Goal: Task Accomplishment & Management: Complete application form

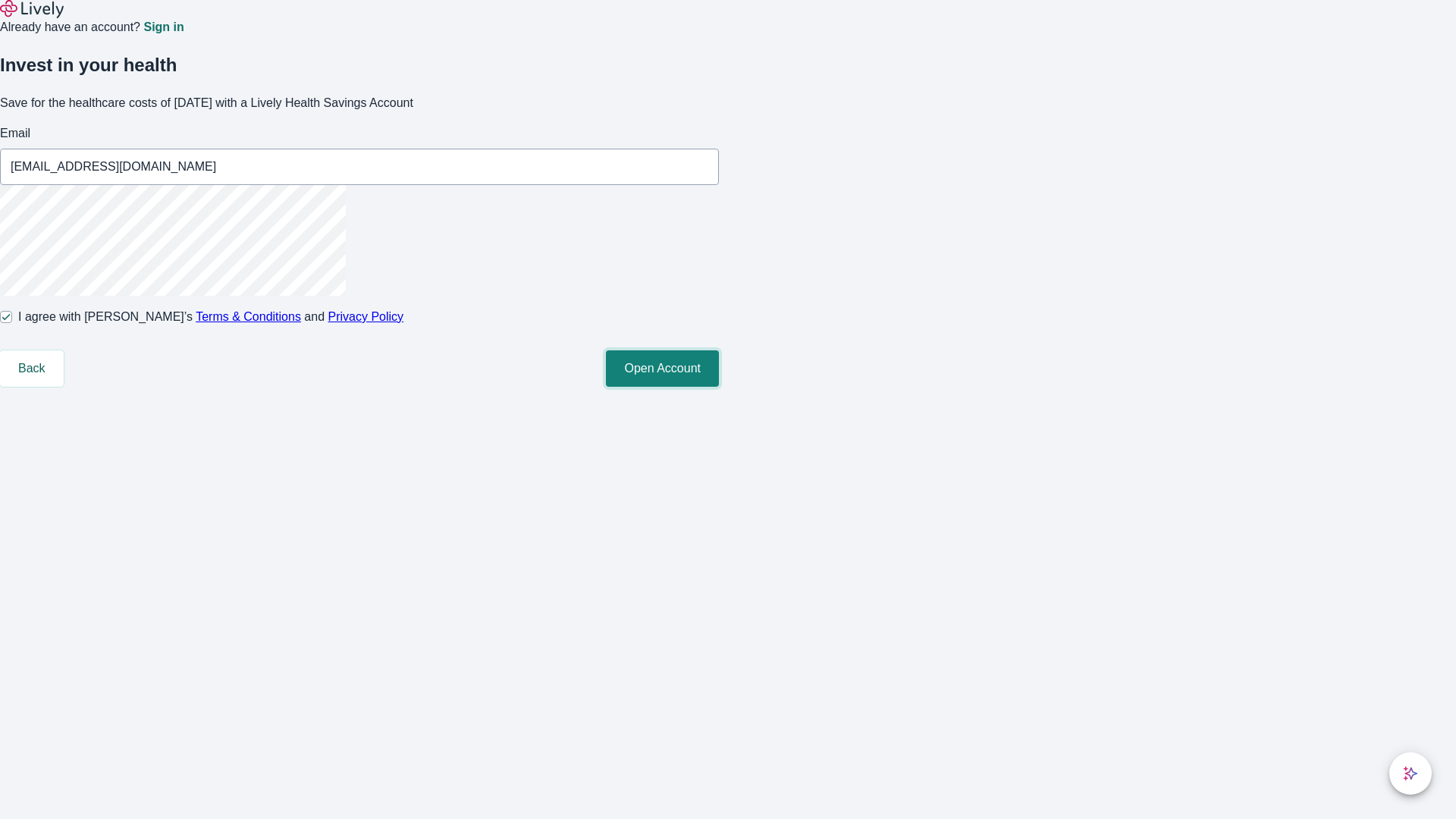
click at [719, 386] on button "Open Account" at bounding box center [662, 368] width 113 height 36
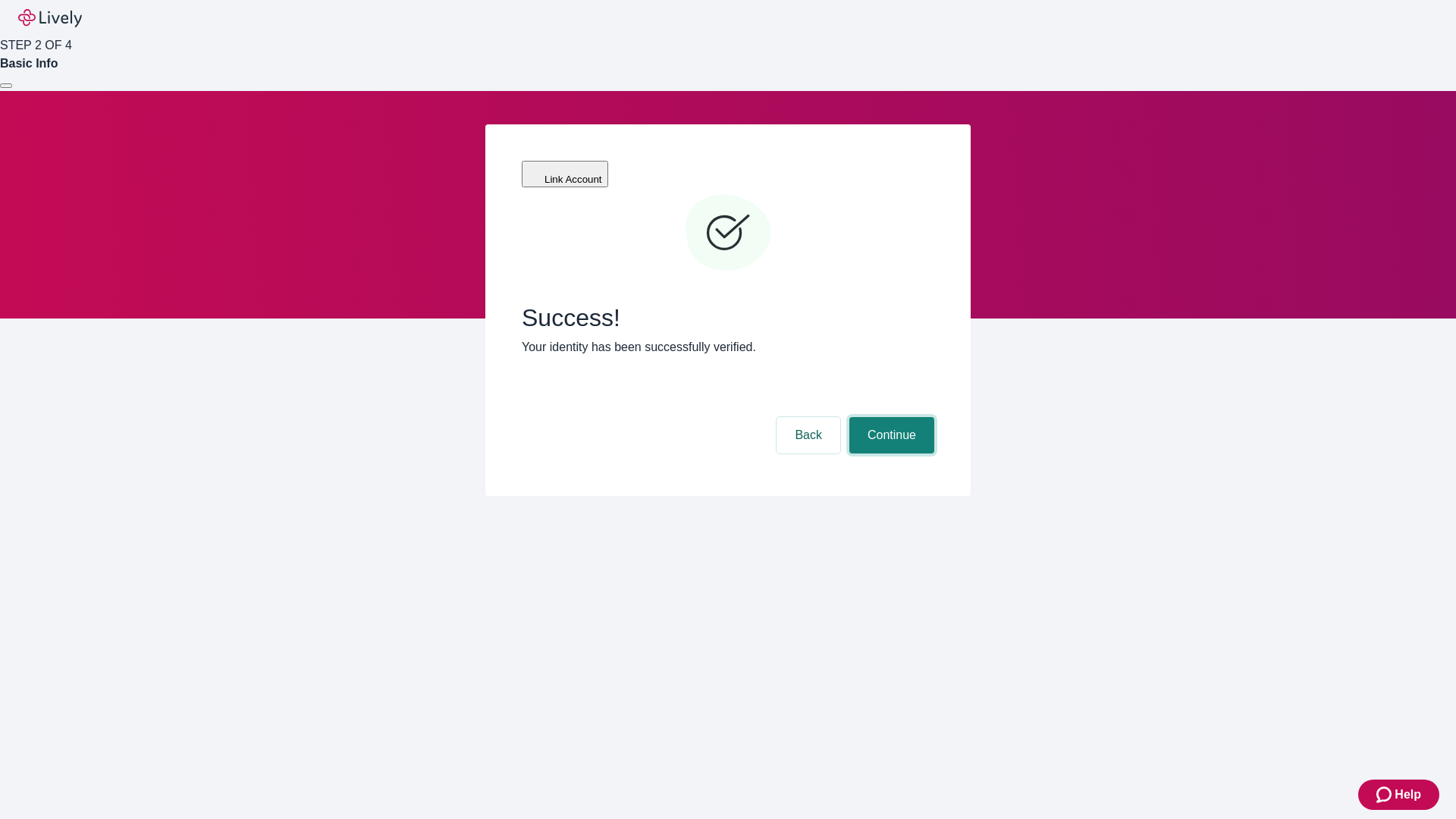
click at [889, 417] on button "Continue" at bounding box center [891, 434] width 85 height 36
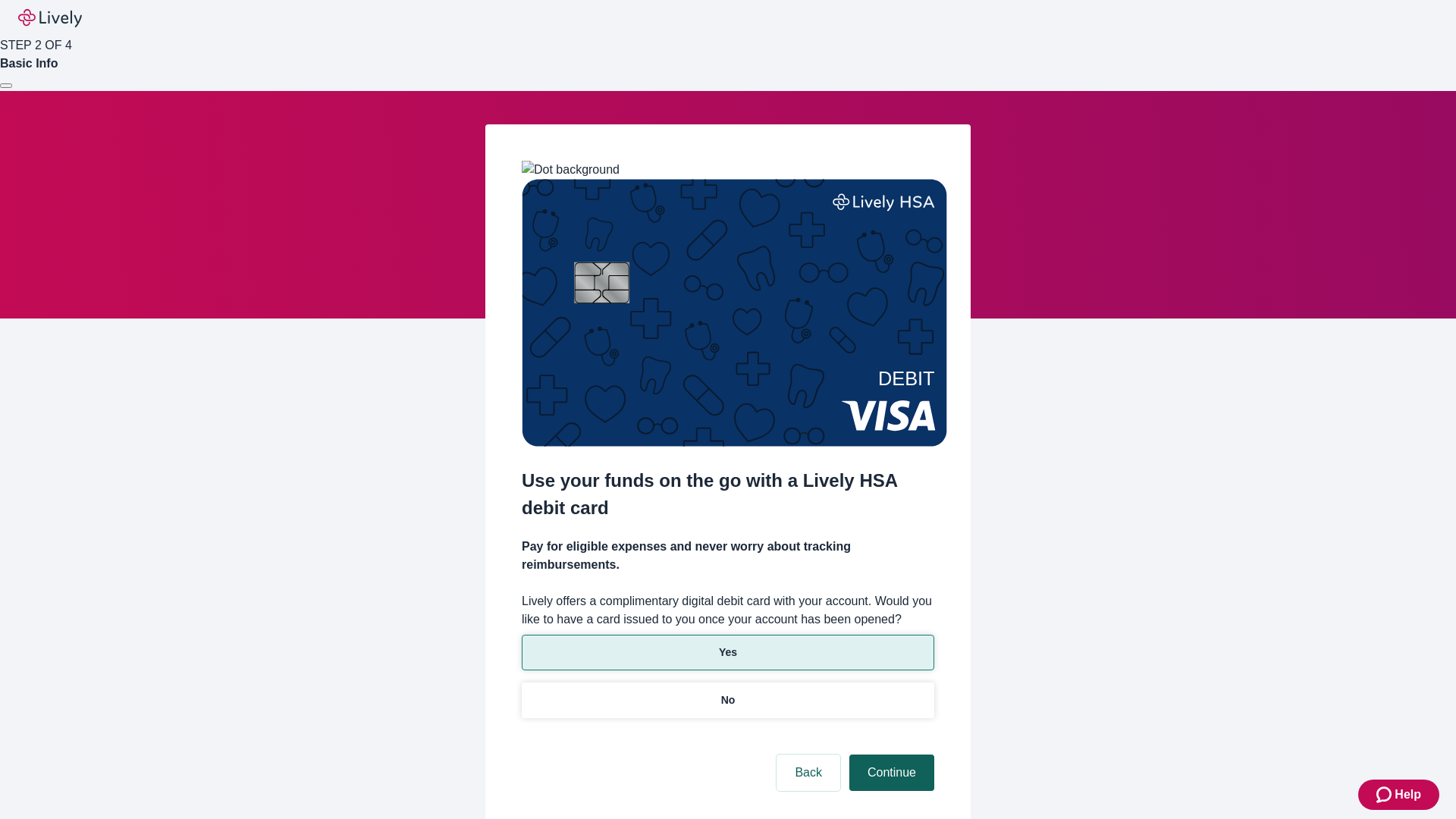
click at [727, 644] on p "Yes" at bounding box center [728, 652] width 18 height 16
click at [889, 755] on button "Continue" at bounding box center [891, 772] width 85 height 36
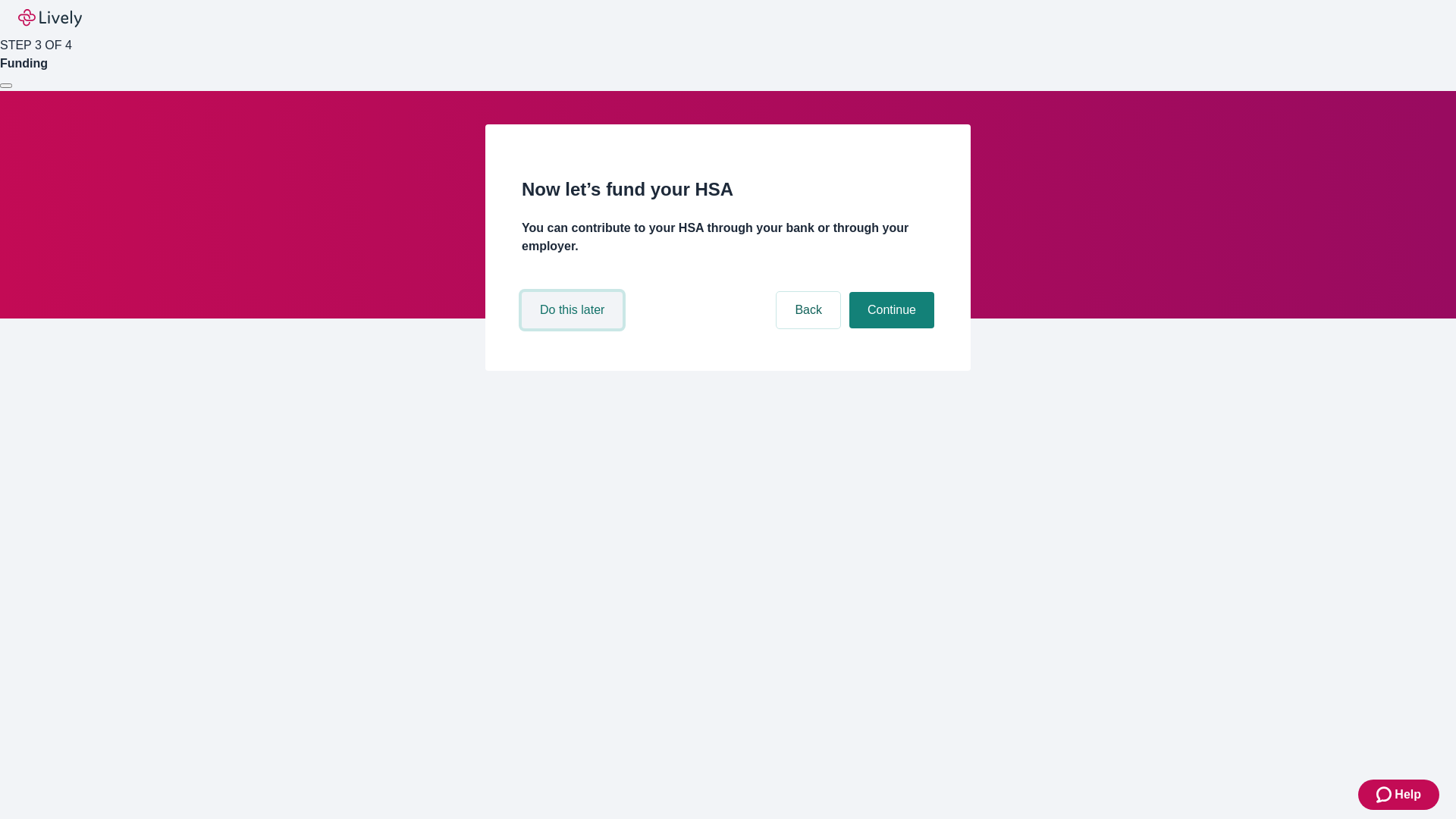
click at [574, 328] on button "Do this later" at bounding box center [572, 310] width 101 height 36
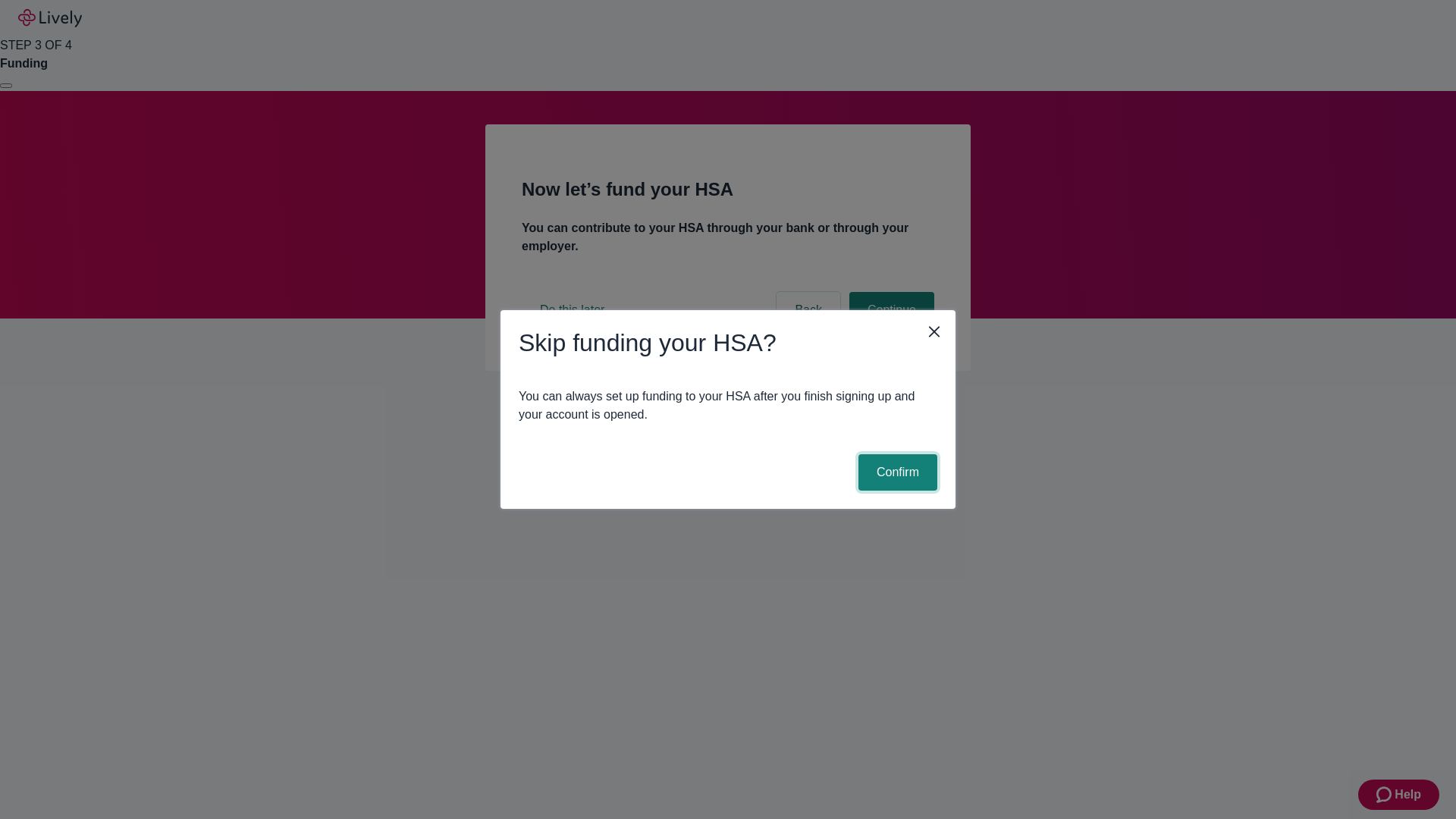
click at [895, 473] on button "Confirm" at bounding box center [898, 472] width 79 height 36
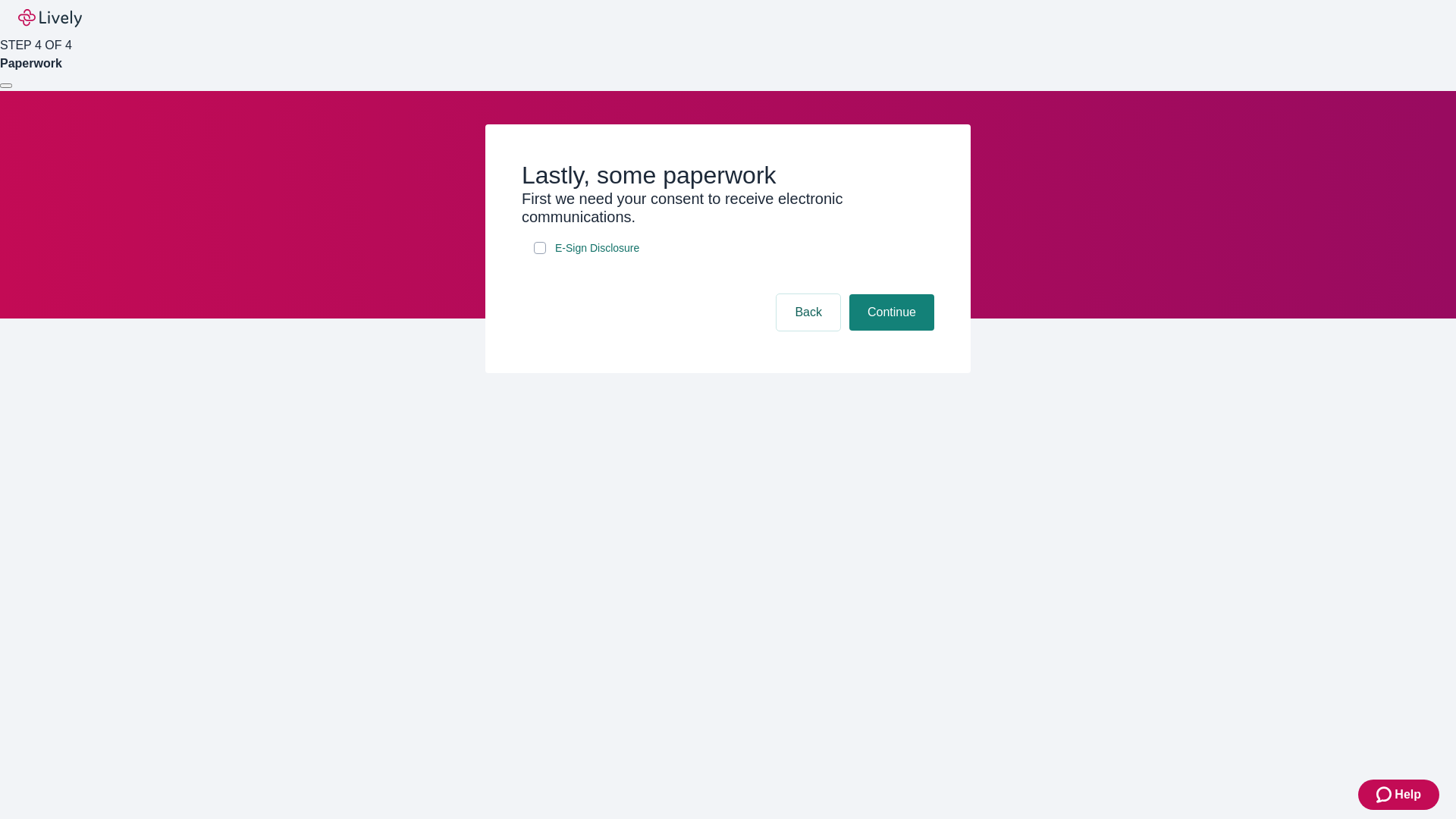
click at [540, 254] on input "E-Sign Disclosure" at bounding box center [540, 248] width 12 height 12
checkbox input "true"
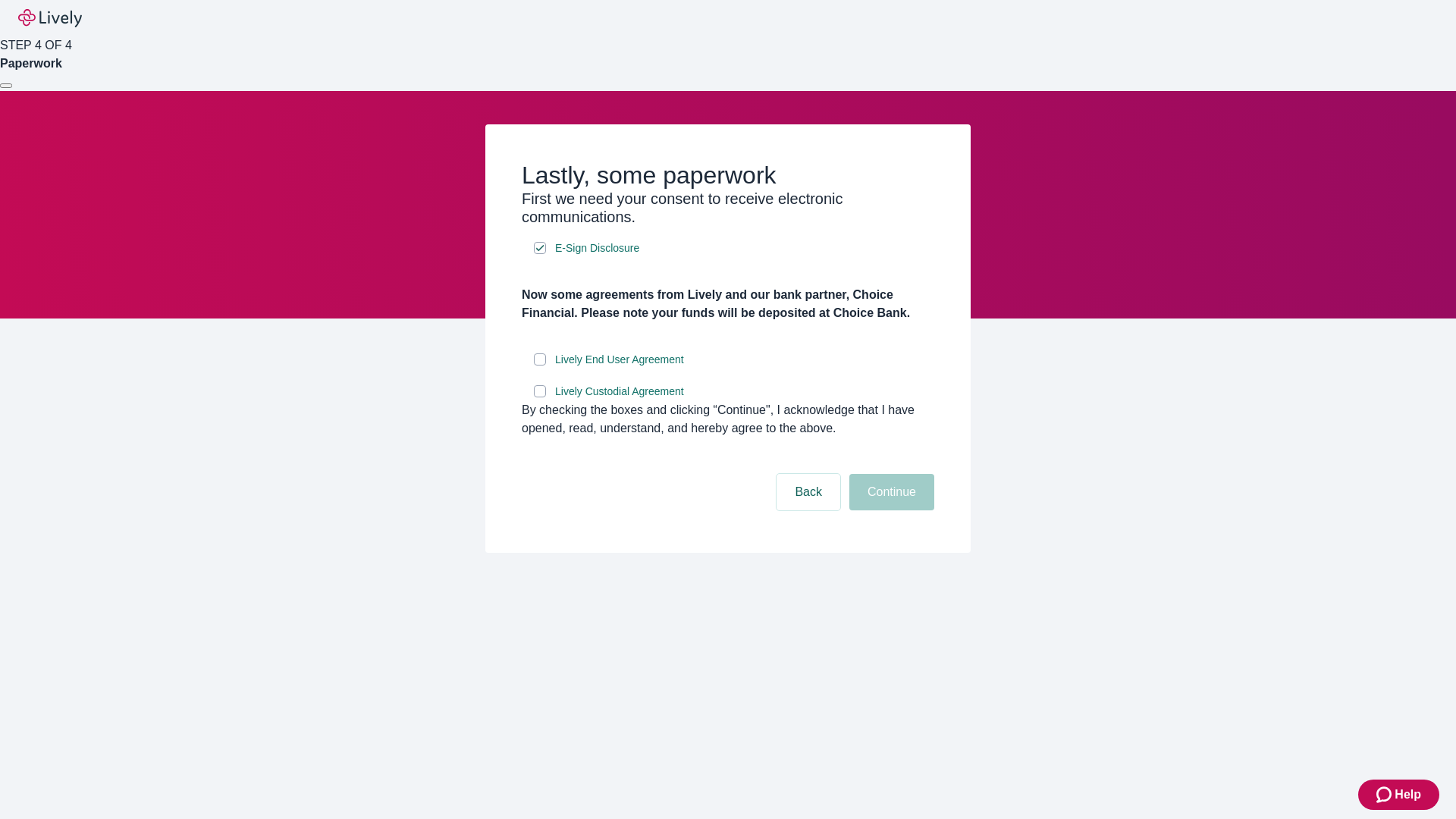
click at [540, 366] on input "Lively End User Agreement" at bounding box center [540, 359] width 12 height 12
checkbox input "true"
click at [540, 397] on input "Lively Custodial Agreement" at bounding box center [540, 391] width 12 height 12
checkbox input "true"
click at [889, 510] on button "Continue" at bounding box center [891, 491] width 85 height 36
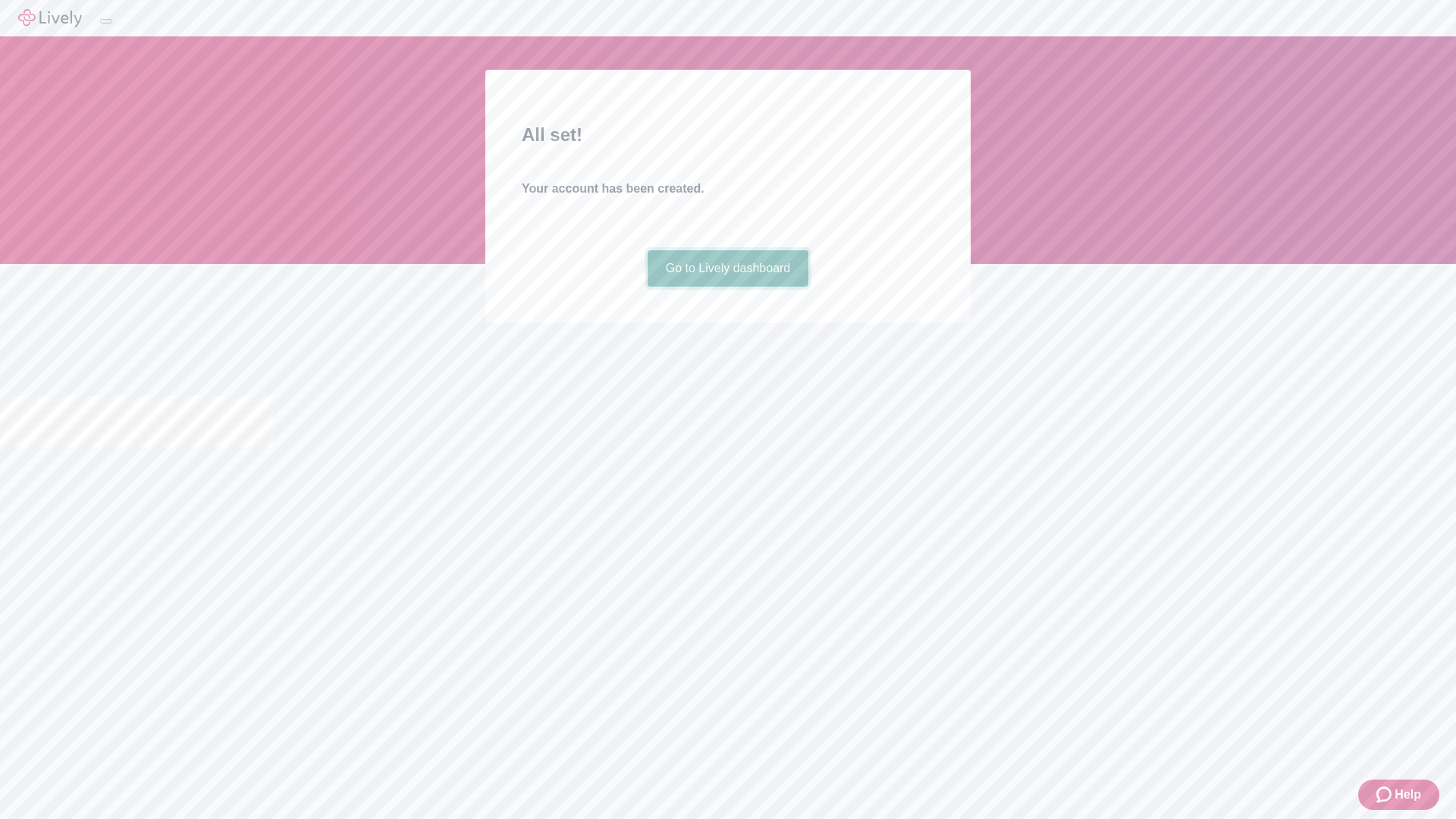
click at [727, 287] on link "Go to Lively dashboard" at bounding box center [728, 268] width 161 height 36
